Goal: Transaction & Acquisition: Purchase product/service

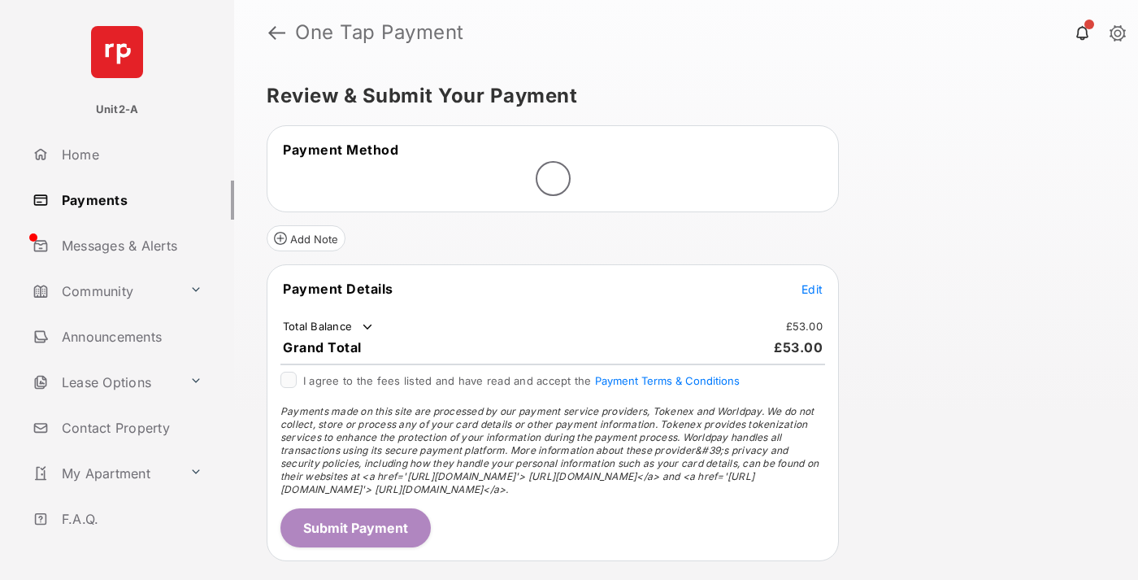
click at [812, 289] on span "Edit" at bounding box center [811, 289] width 21 height 14
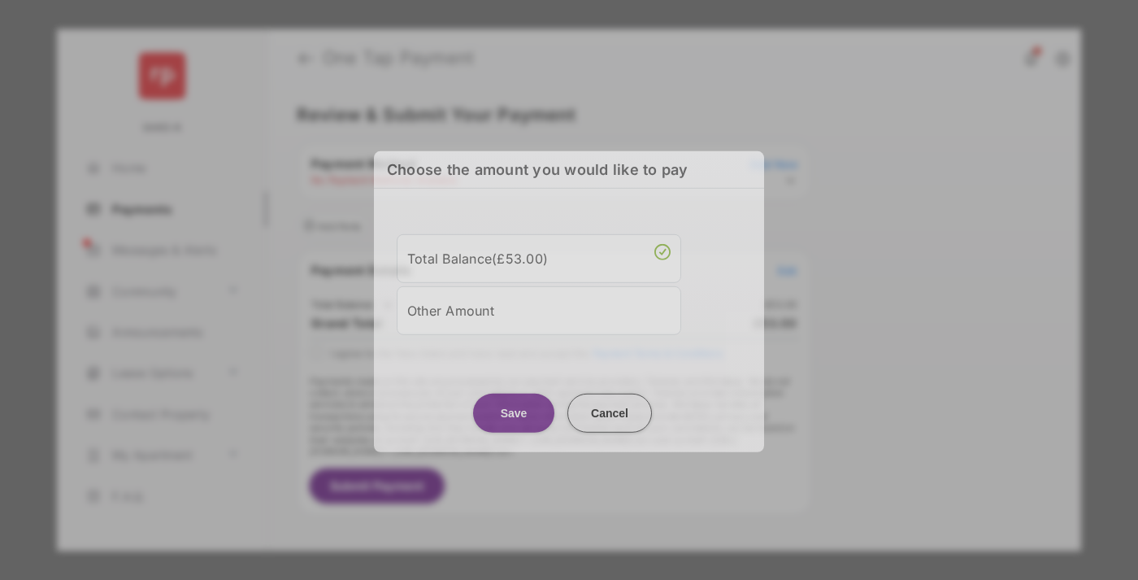
click at [539, 310] on div "Other Amount" at bounding box center [538, 310] width 263 height 28
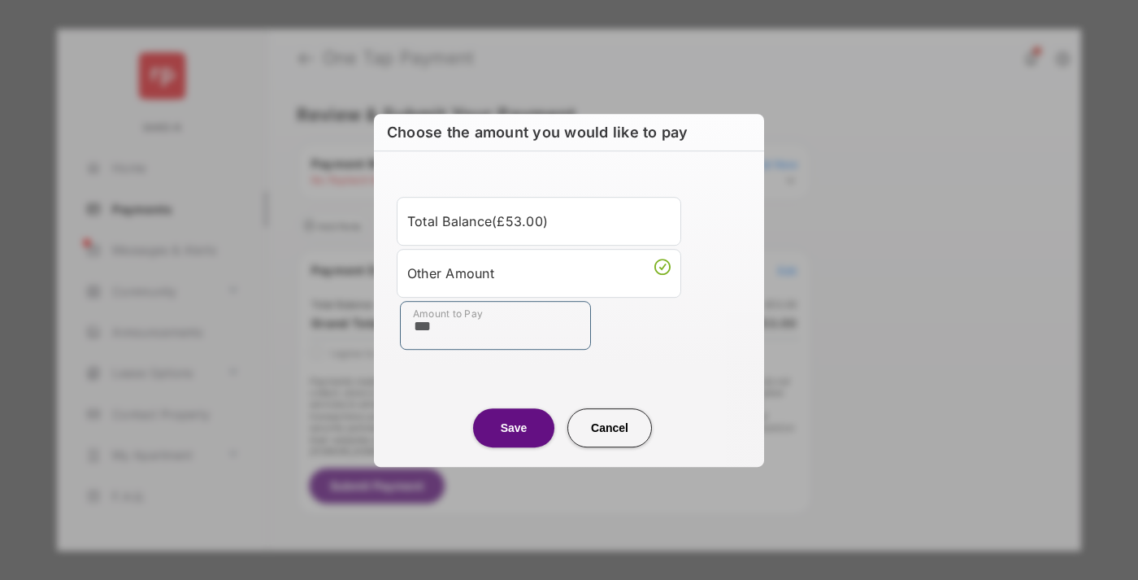
type input "***"
click at [514, 427] on button "Save" at bounding box center [513, 427] width 81 height 39
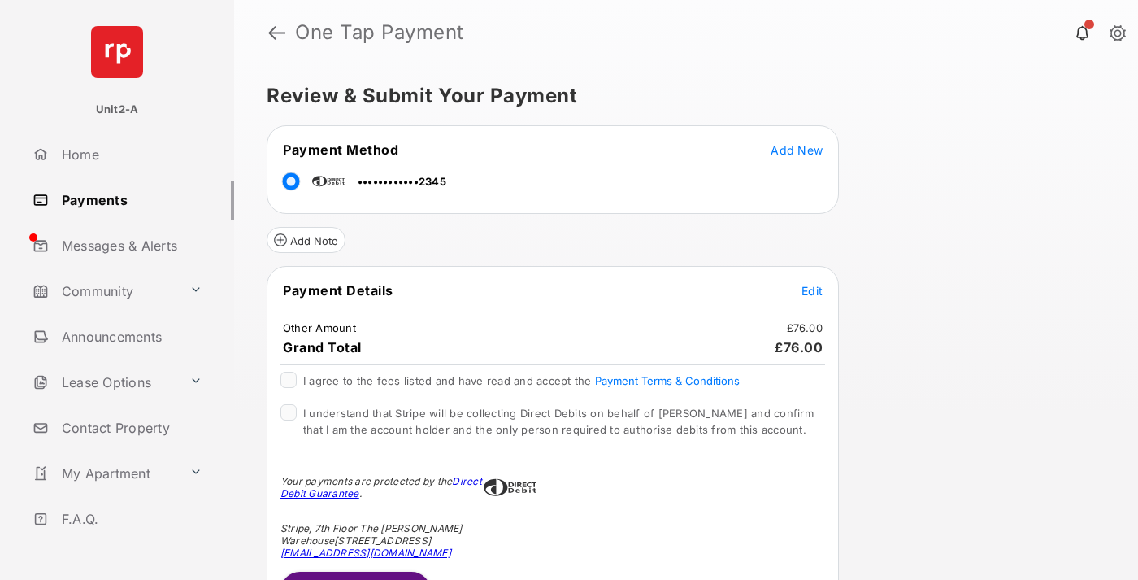
click at [354, 575] on button "Submit Payment" at bounding box center [355, 590] width 150 height 39
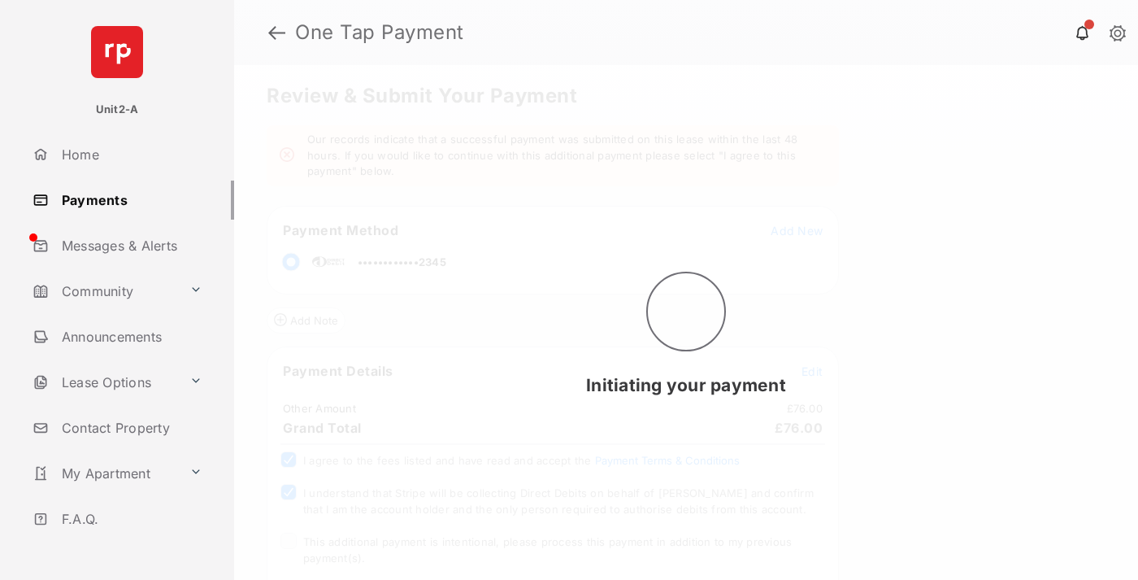
click at [545, 541] on span "This additional payment is intentional, please process this payment in addition…" at bounding box center [547, 549] width 488 height 29
